Goal: Find specific page/section: Find specific page/section

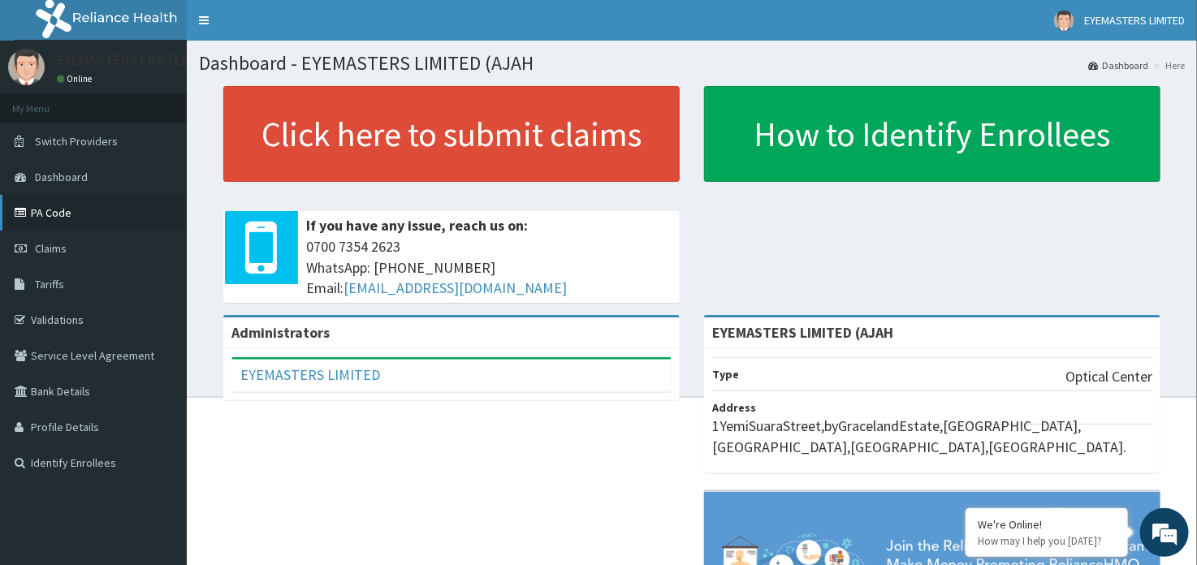
click at [69, 208] on link "PA Code" at bounding box center [93, 213] width 187 height 36
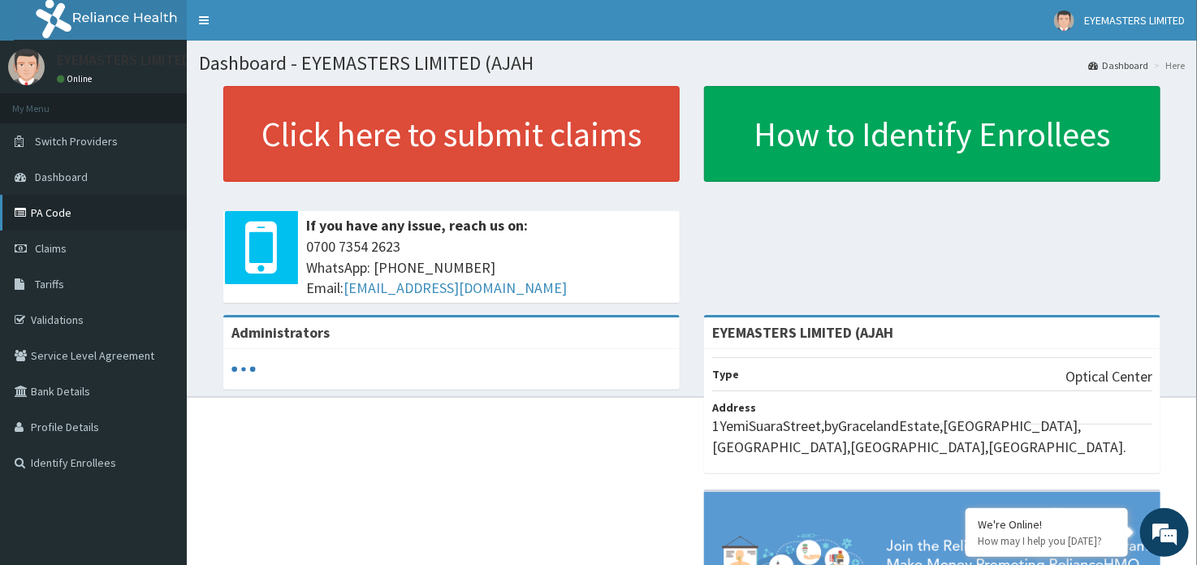
click at [76, 201] on link "PA Code" at bounding box center [93, 213] width 187 height 36
